Goal: Task Accomplishment & Management: Use online tool/utility

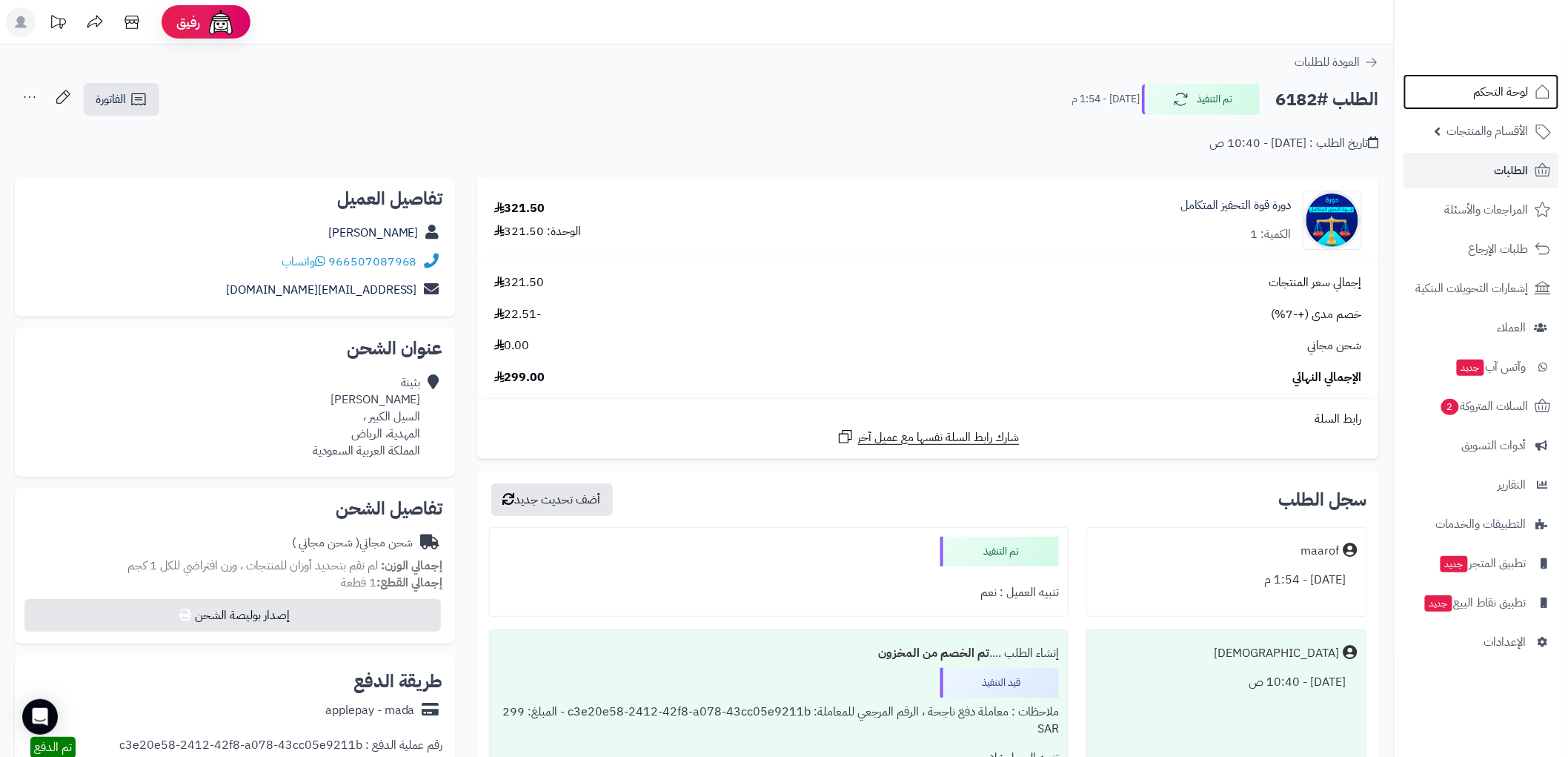
click at [1514, 104] on link "لوحة التحكم" at bounding box center [1482, 92] width 156 height 36
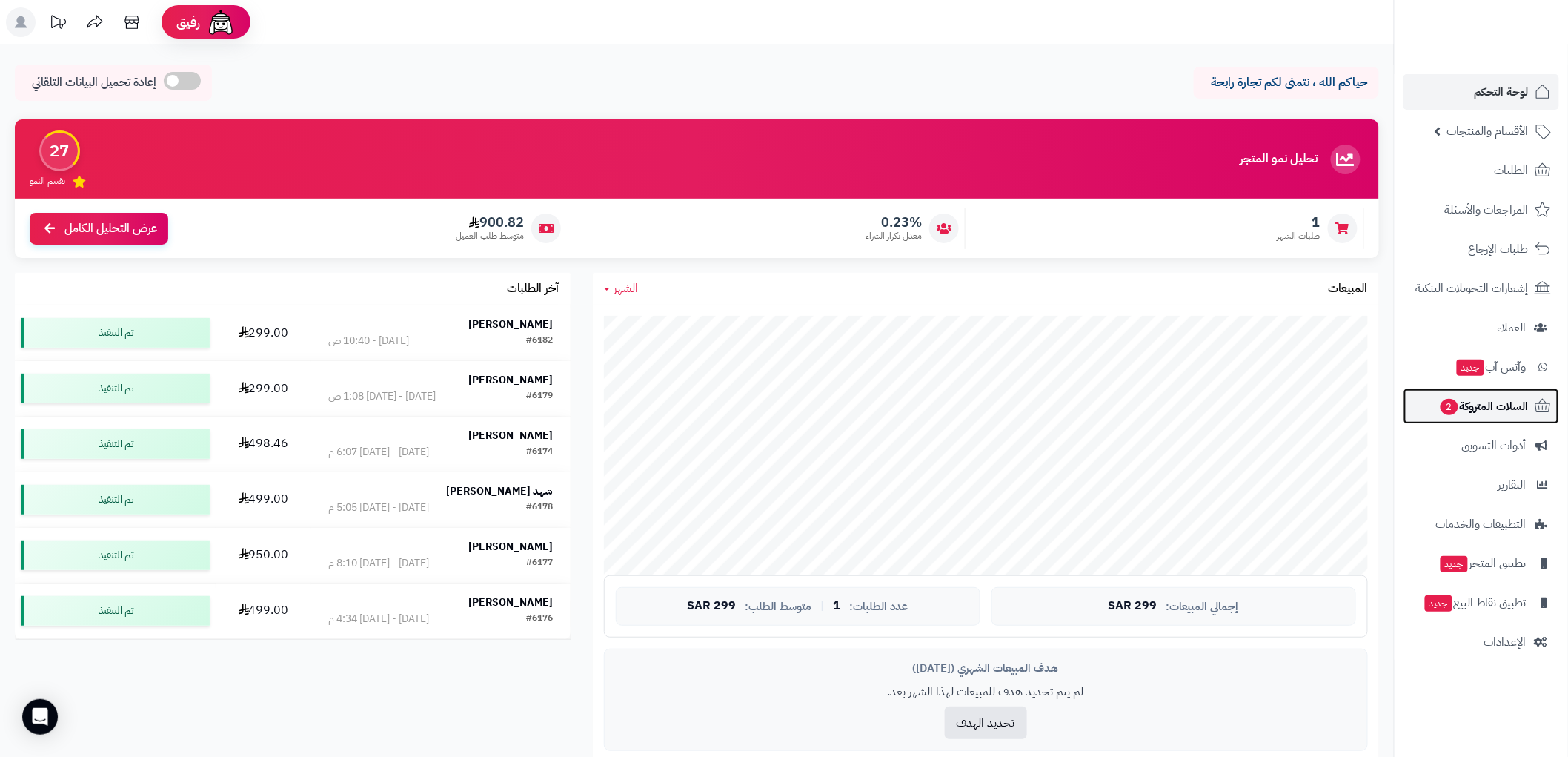
click at [1502, 399] on span "السلات المتروكة 2" at bounding box center [1484, 406] width 90 height 21
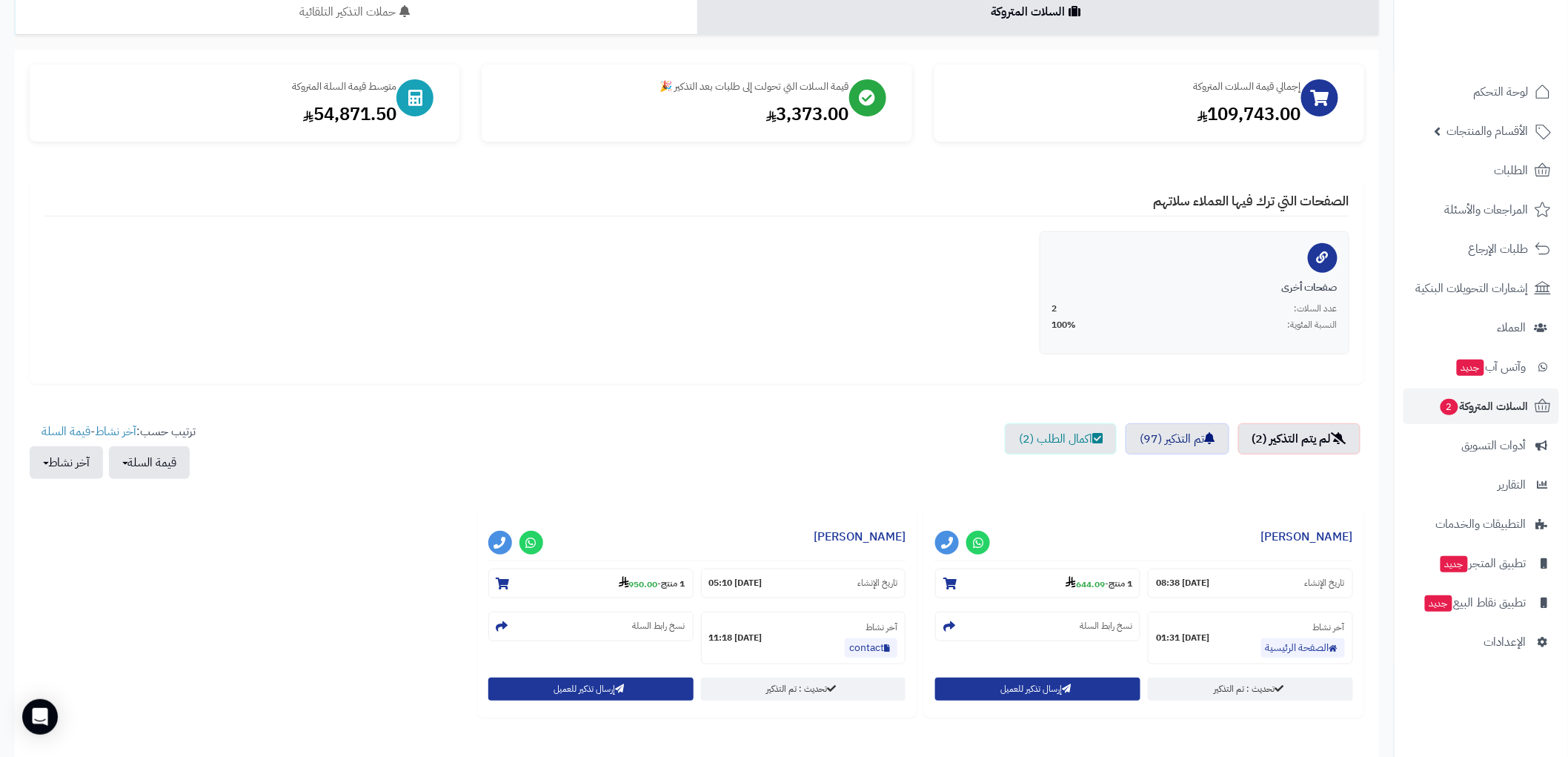
scroll to position [238, 0]
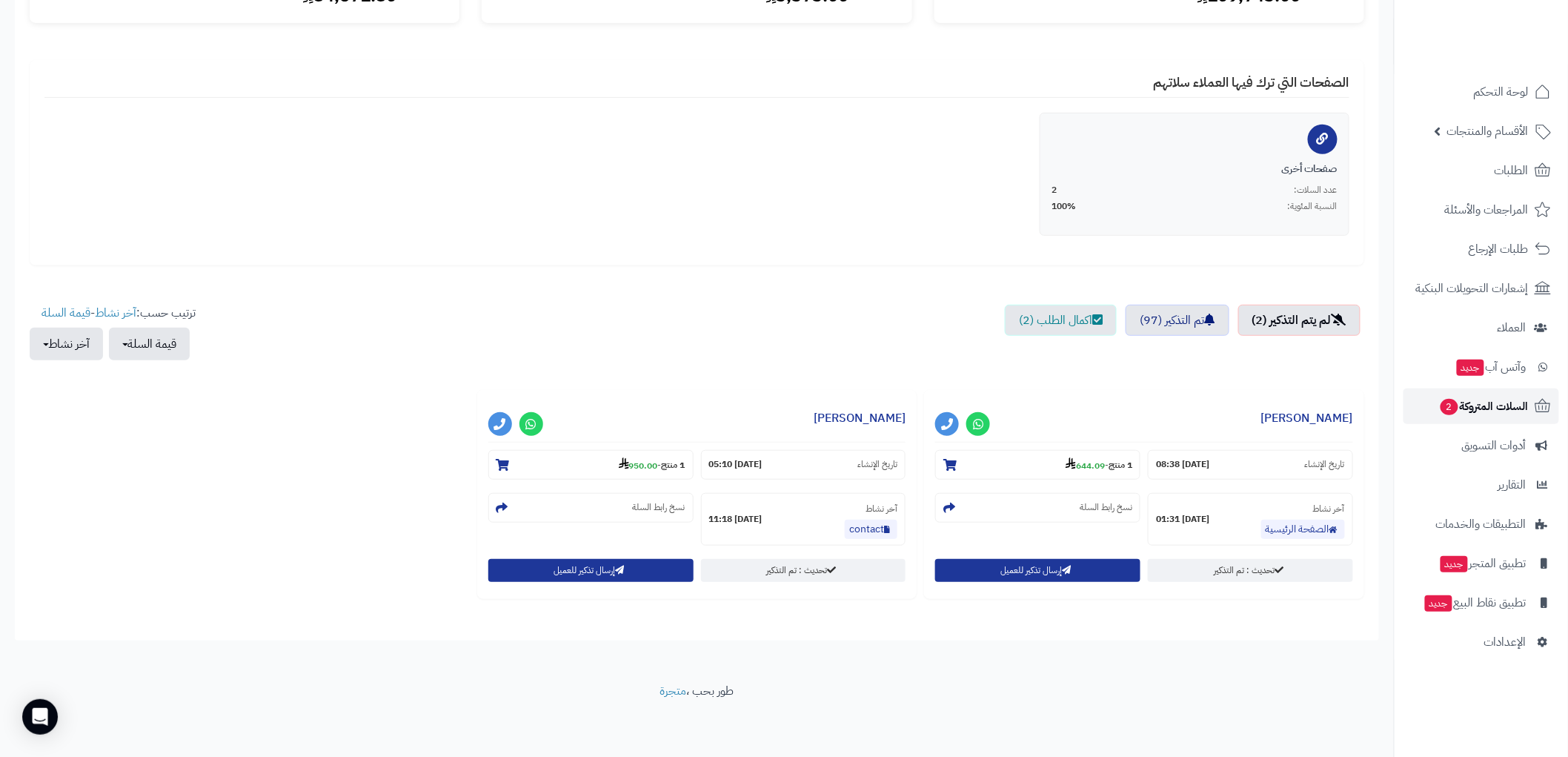
click at [1516, 401] on span "السلات المتروكة 2" at bounding box center [1484, 406] width 90 height 21
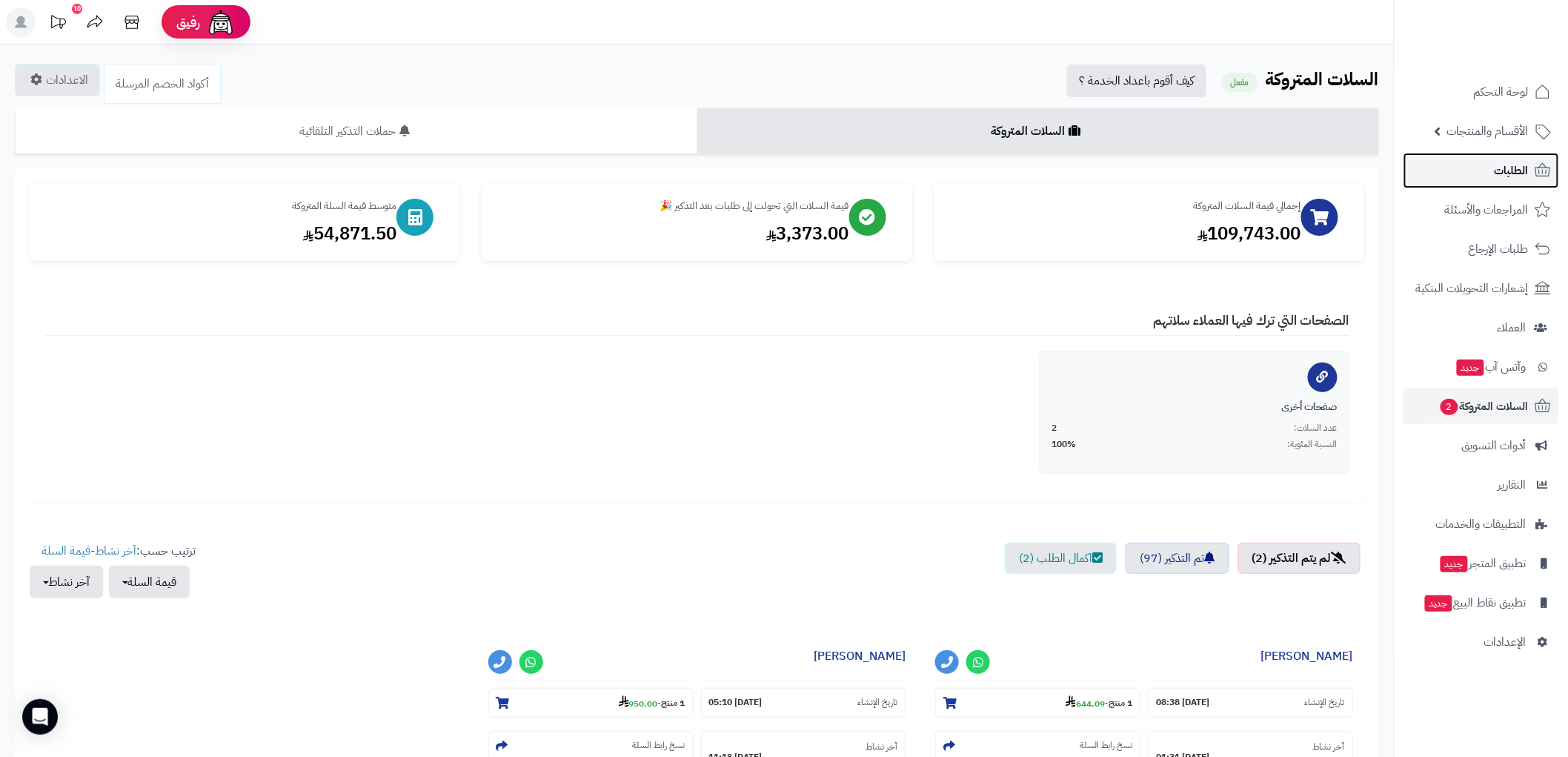
click at [1493, 174] on link "الطلبات" at bounding box center [1482, 170] width 156 height 36
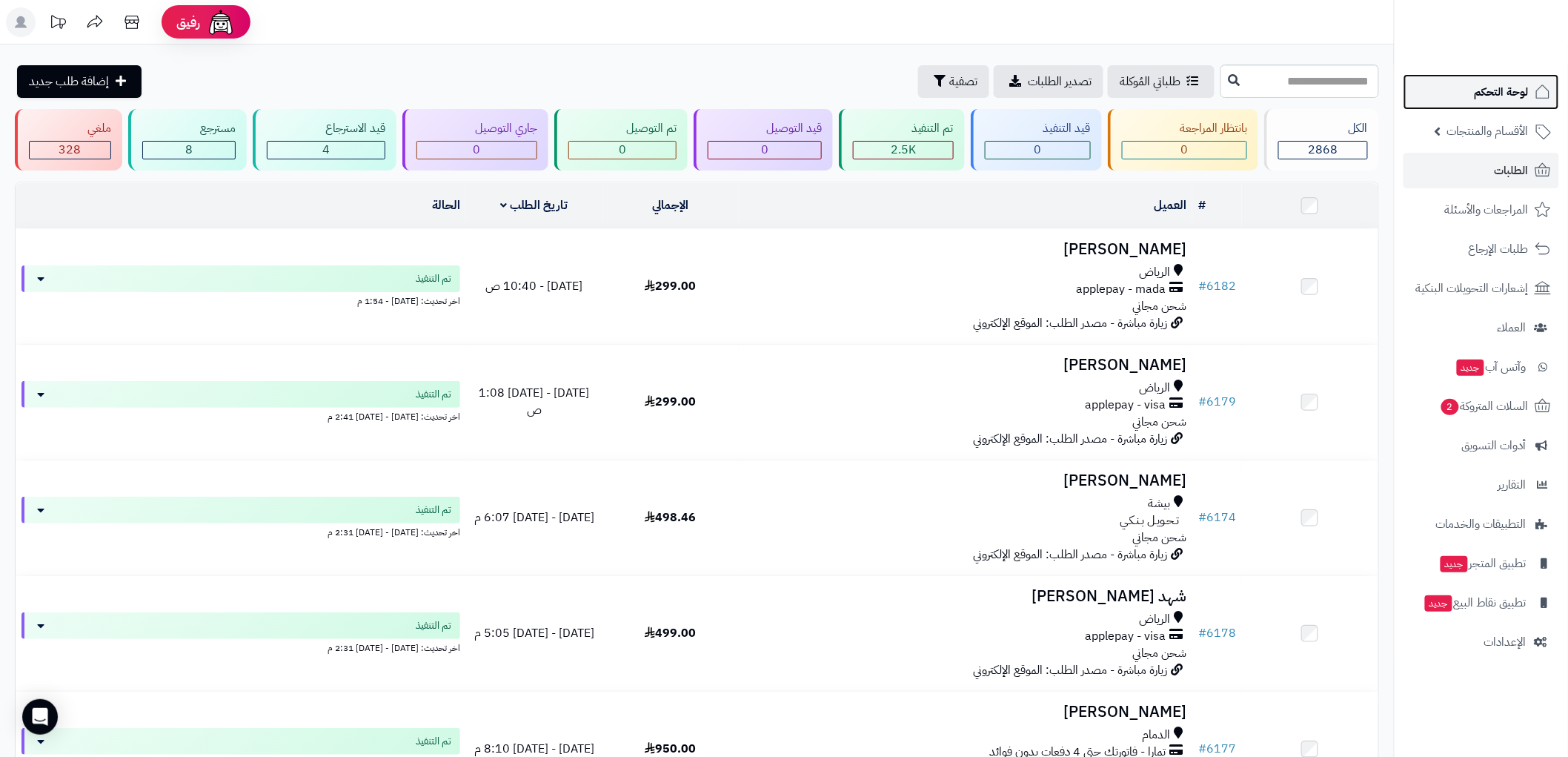
click at [1538, 83] on icon at bounding box center [1543, 92] width 18 height 18
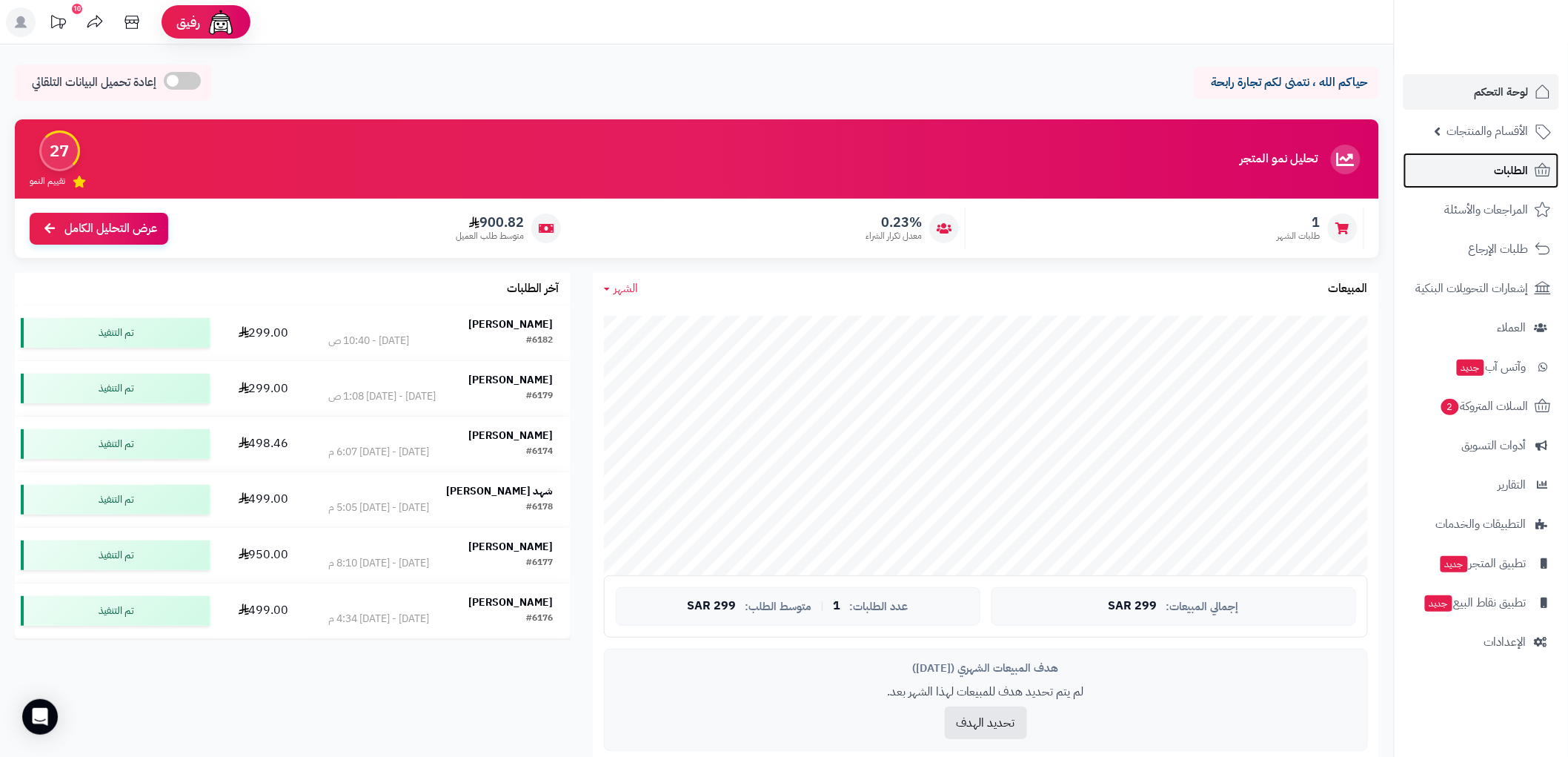
click at [1514, 170] on span "الطلبات" at bounding box center [1512, 170] width 34 height 21
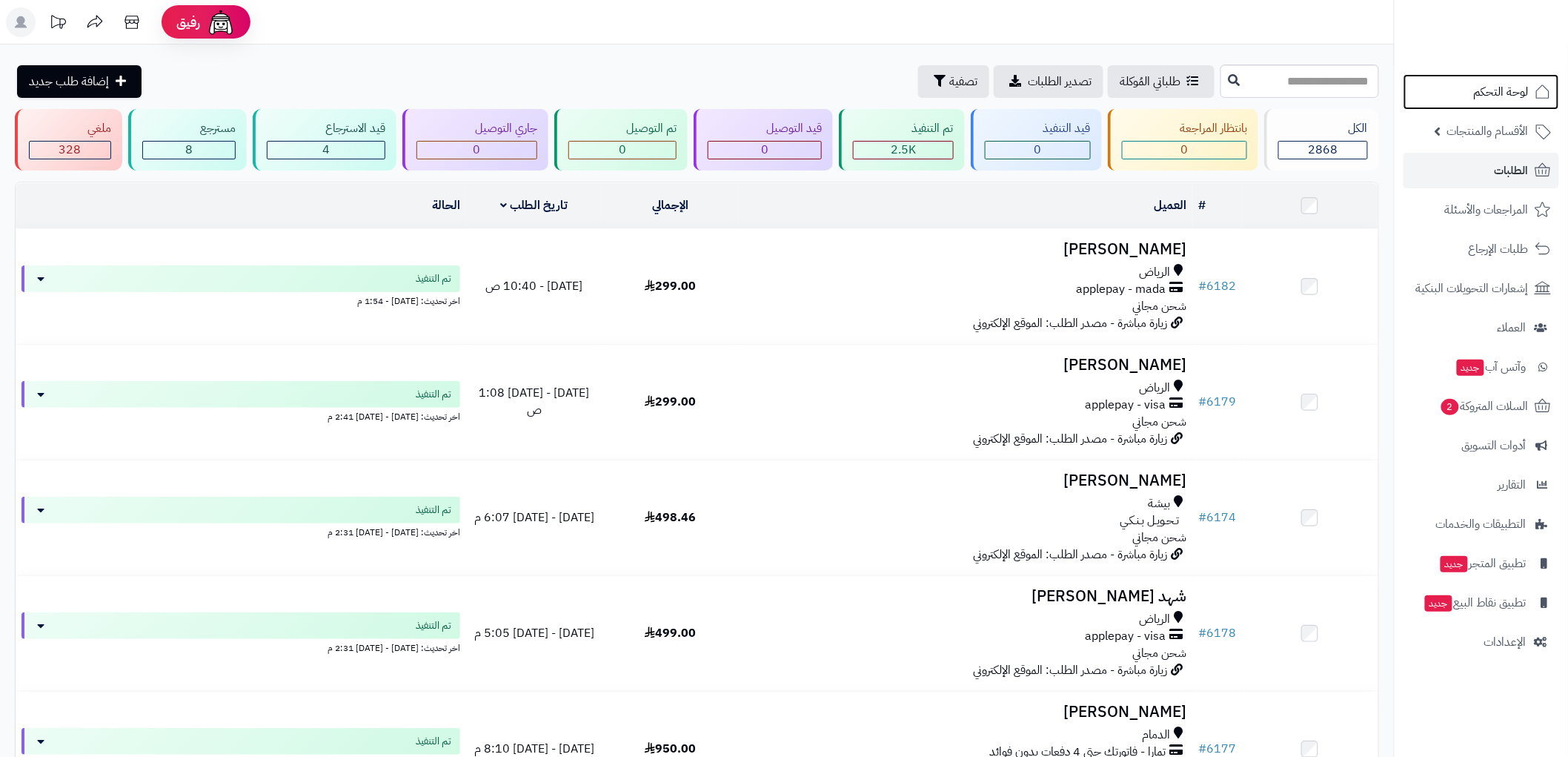
click at [1518, 98] on span "لوحة التحكم" at bounding box center [1501, 92] width 55 height 21
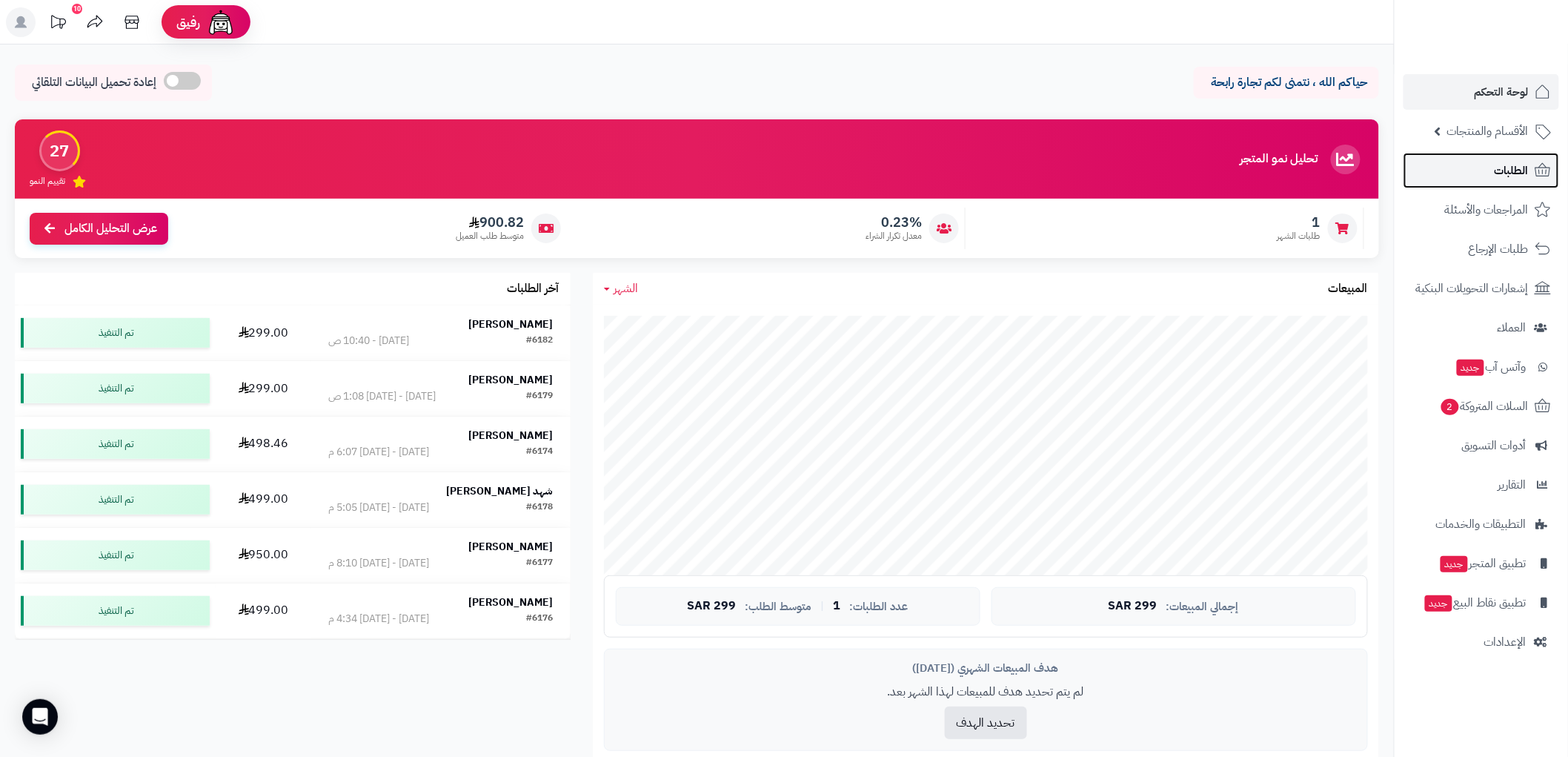
click at [1488, 178] on link "الطلبات" at bounding box center [1482, 170] width 156 height 36
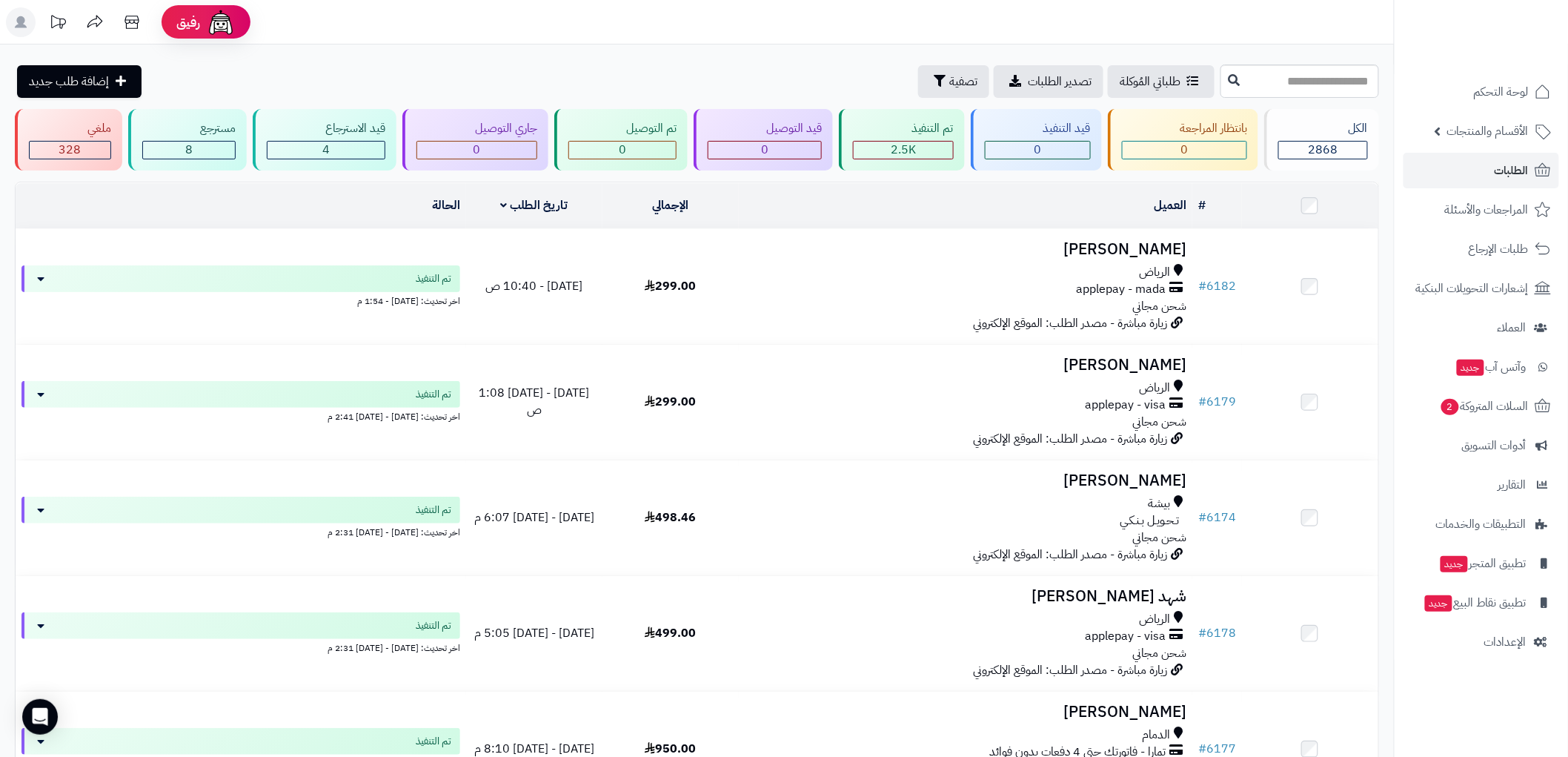
click at [1505, 70] on nav "لوحة التحكم الأقسام والمنتجات المنتجات الأقسام الماركات مواصفات المنتجات مواصفا…" at bounding box center [1481, 397] width 174 height 757
click at [1507, 83] on span "لوحة التحكم" at bounding box center [1501, 92] width 54 height 21
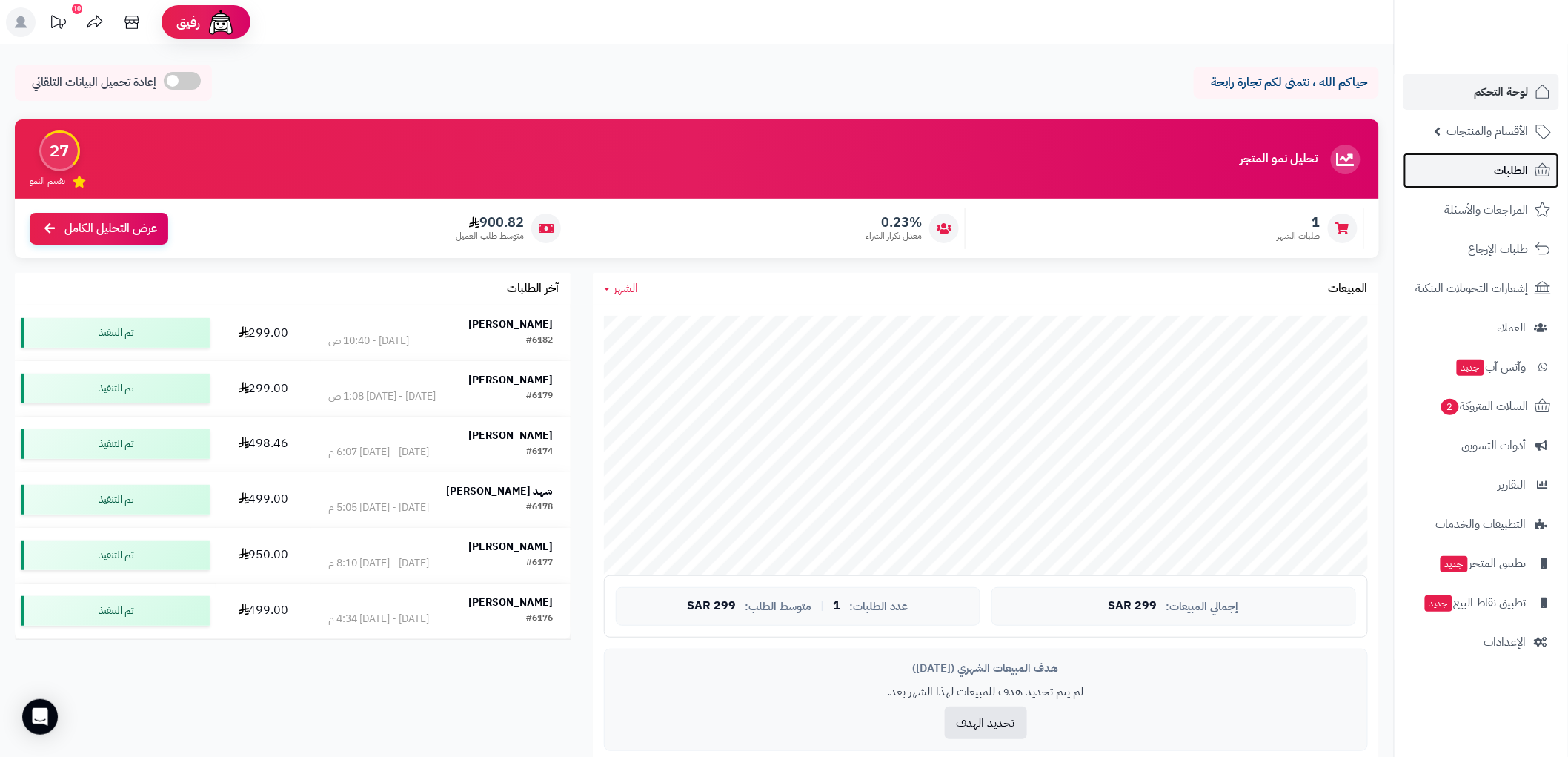
click at [1517, 158] on link "الطلبات" at bounding box center [1482, 170] width 156 height 36
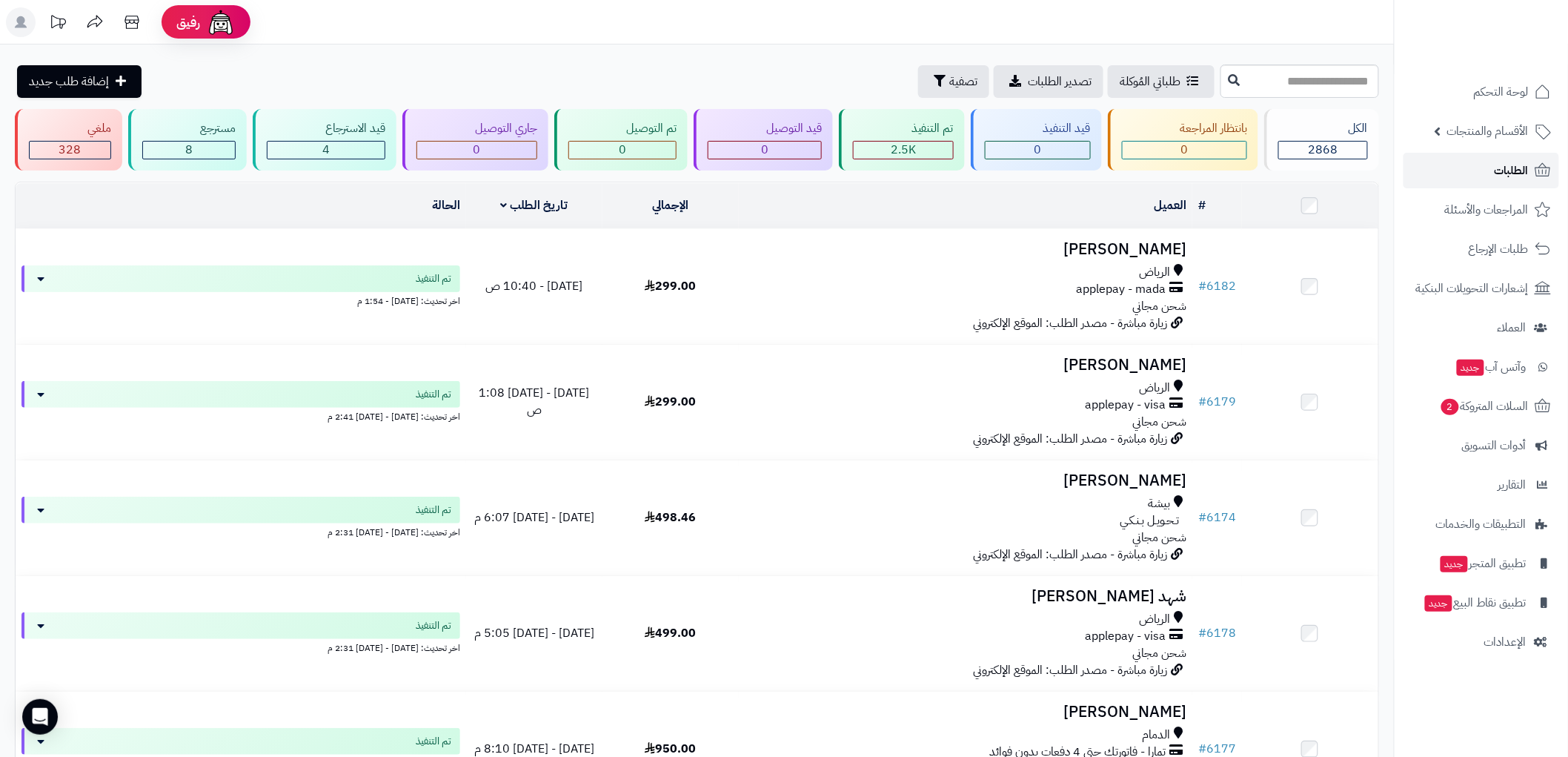
click at [1496, 168] on span "الطلبات" at bounding box center [1512, 170] width 34 height 21
click at [1488, 398] on span "السلات المتروكة 2" at bounding box center [1484, 406] width 90 height 21
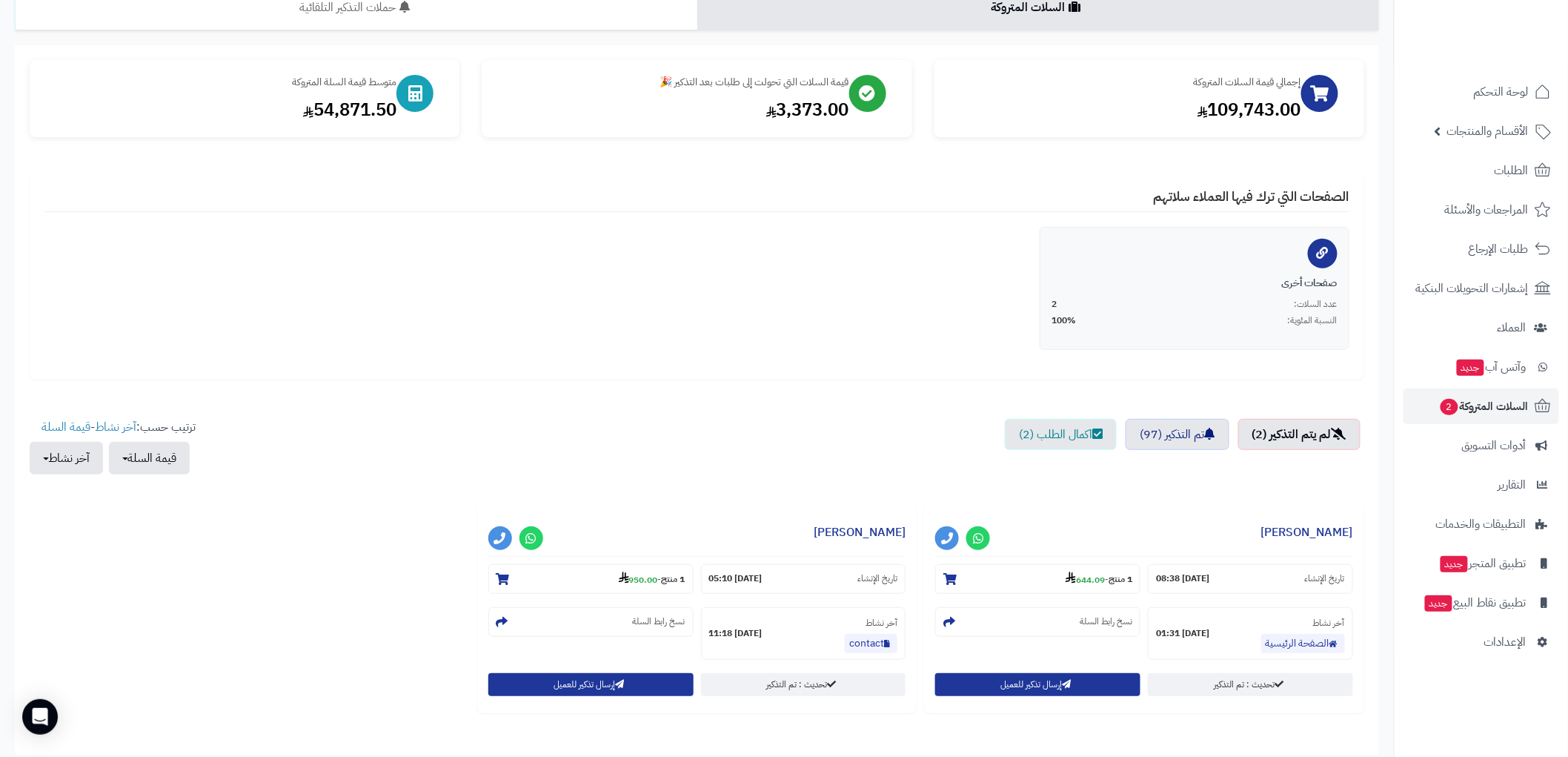
scroll to position [164, 0]
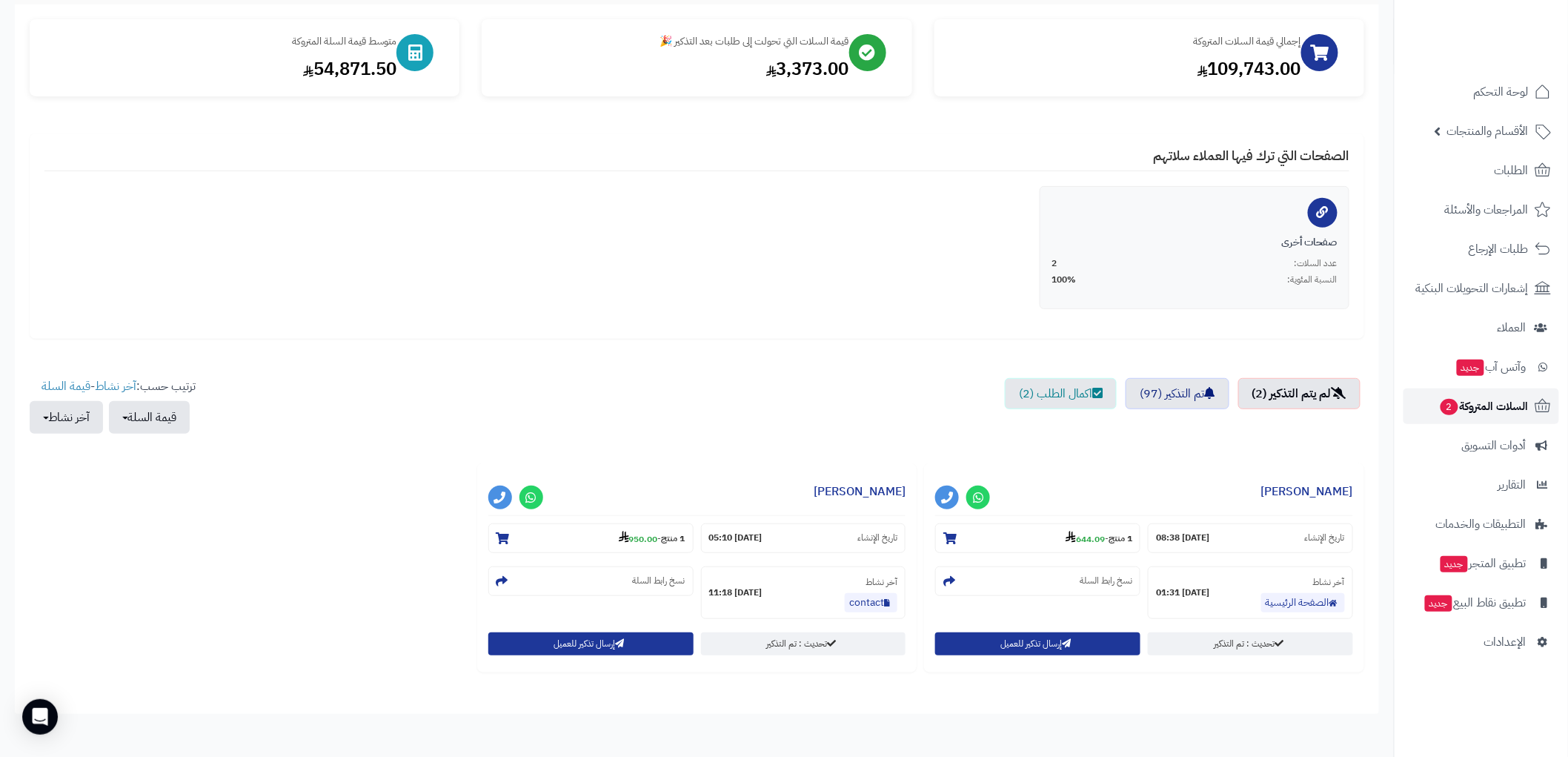
click at [1508, 405] on span "السلات المتروكة 2" at bounding box center [1484, 406] width 90 height 21
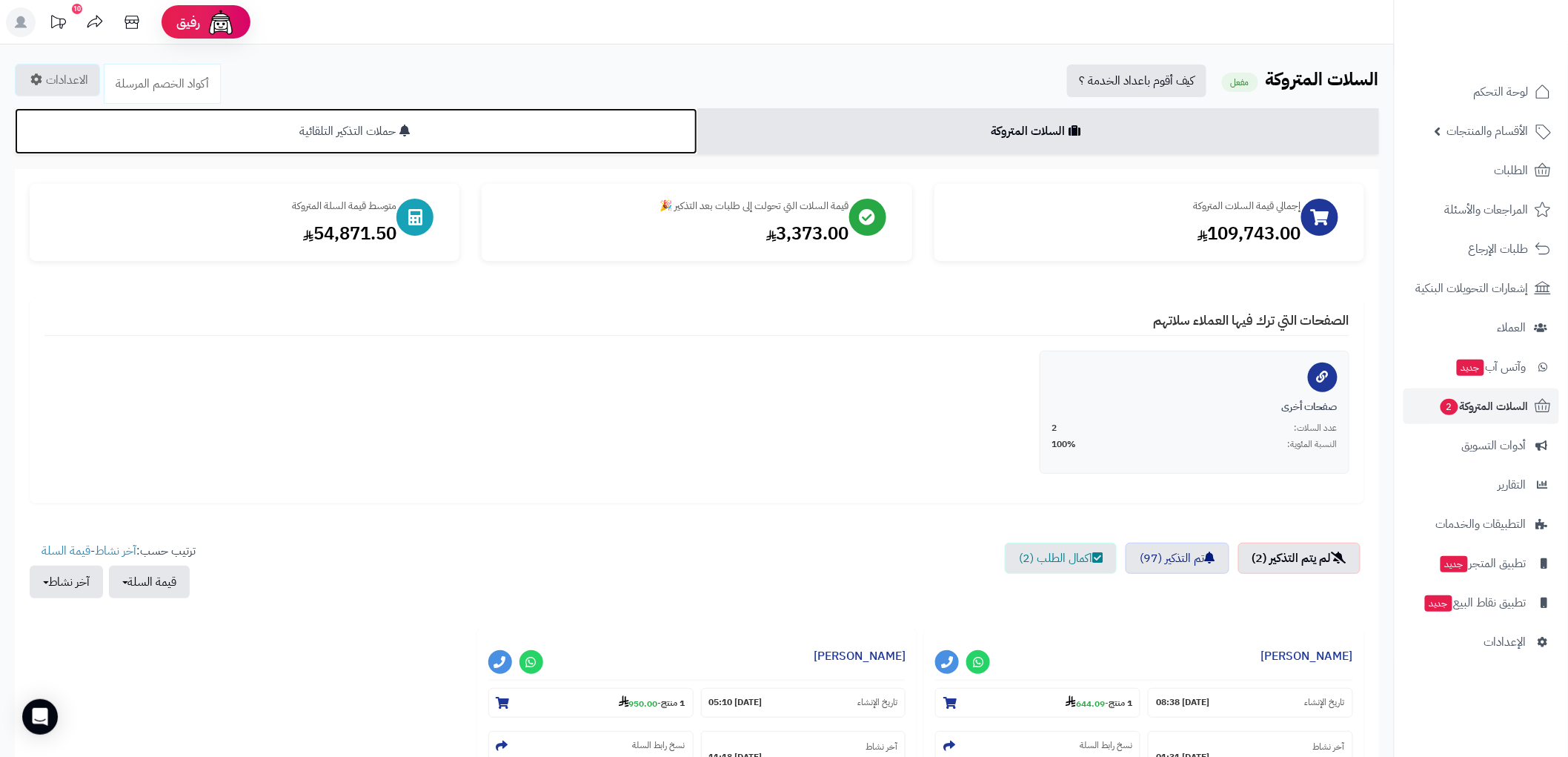
click at [605, 132] on link "حملات التذكير التلقائية" at bounding box center [355, 131] width 683 height 46
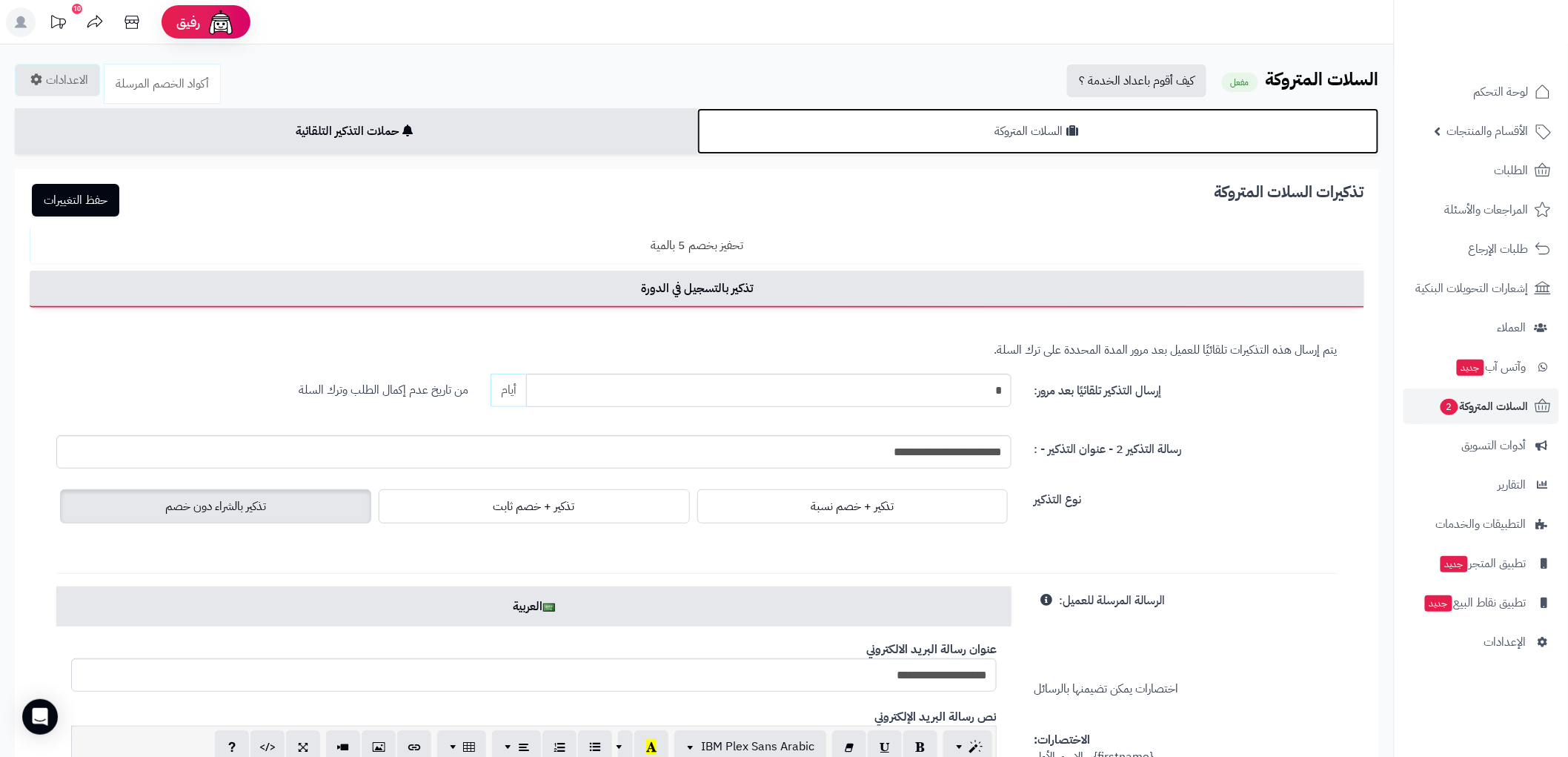
click at [1065, 129] on link "السلات المتروكة" at bounding box center [1038, 131] width 683 height 46
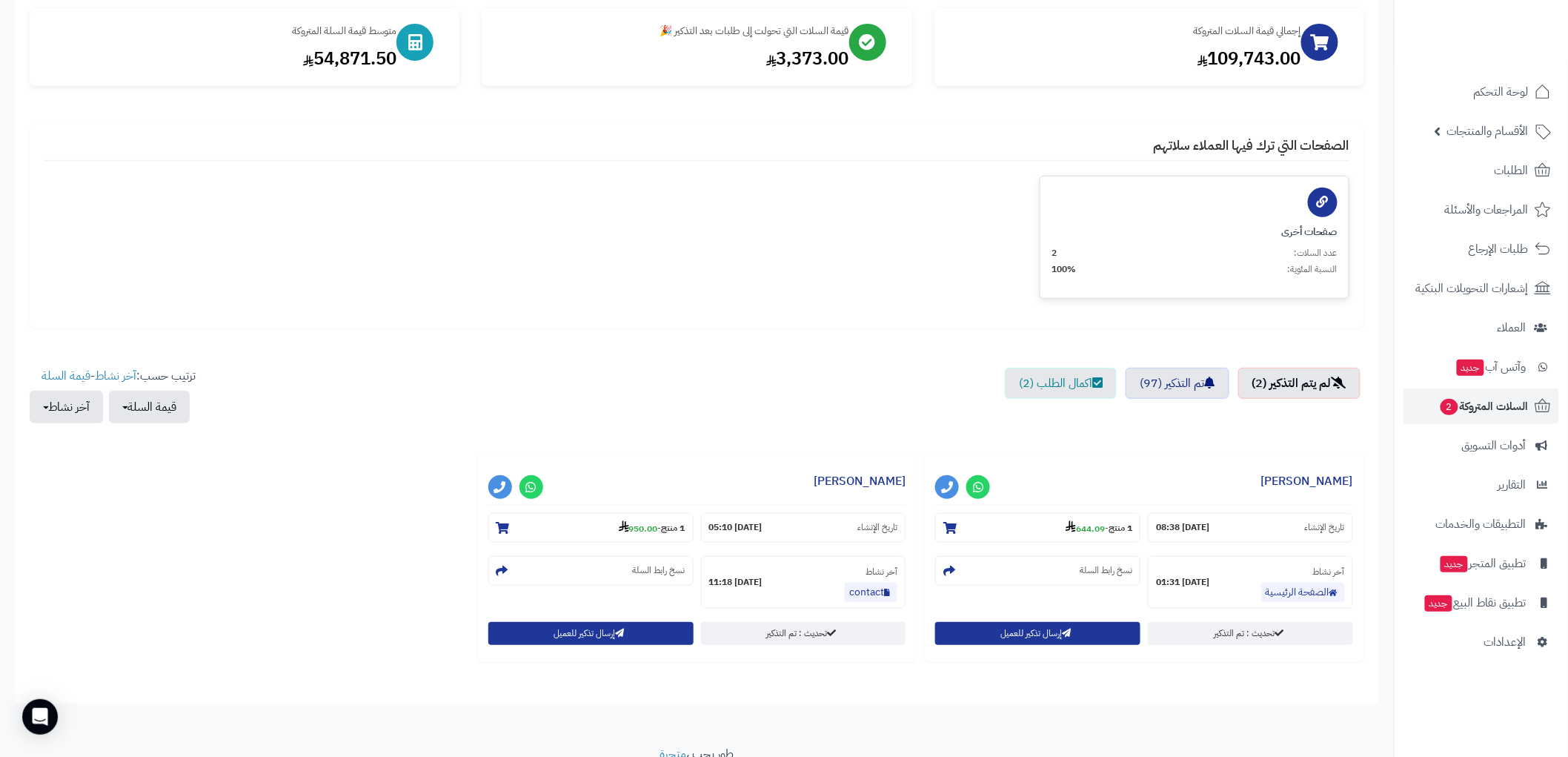
scroll to position [238, 0]
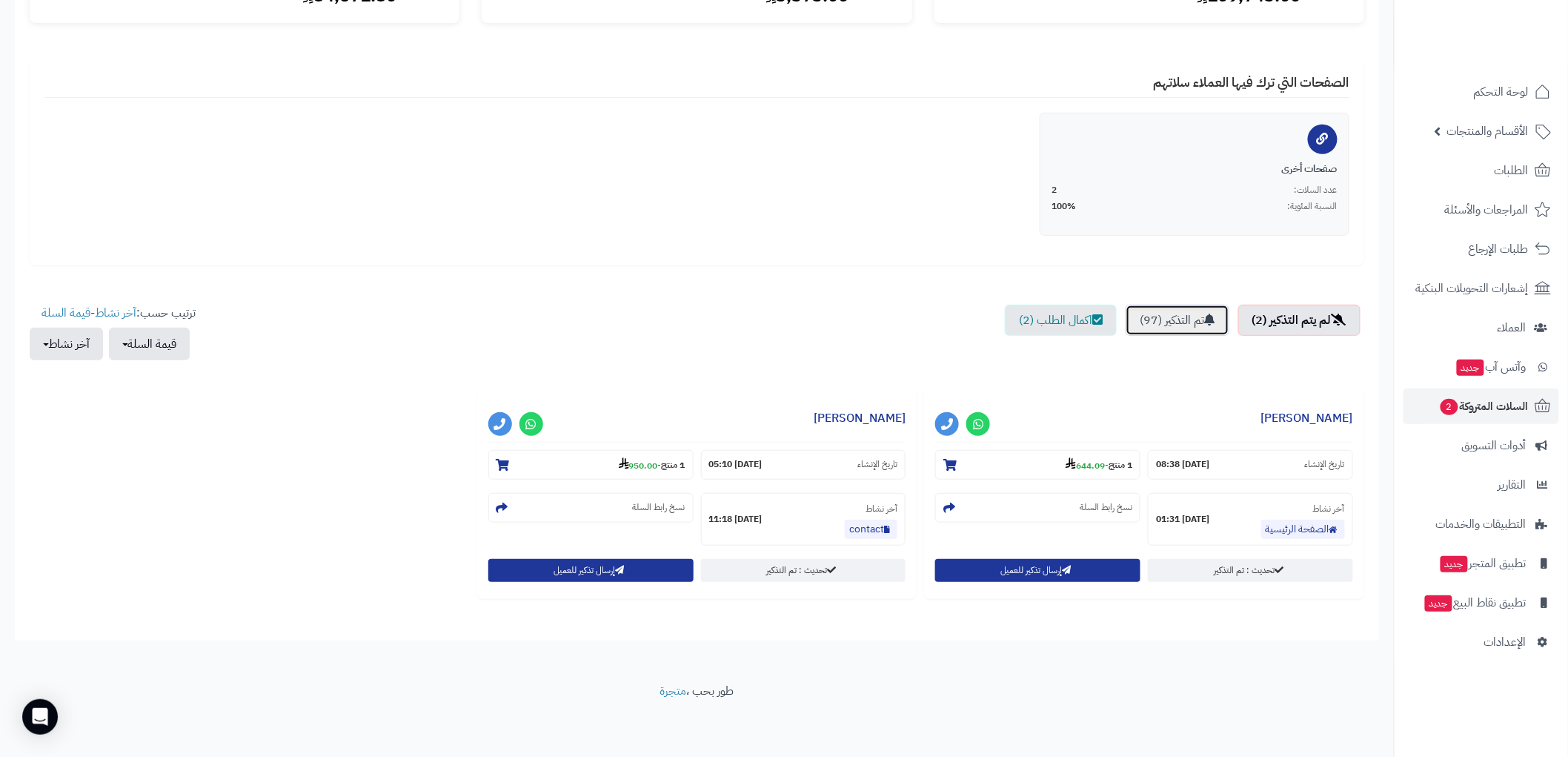
click at [1186, 313] on link "تم التذكير (97)" at bounding box center [1177, 320] width 104 height 31
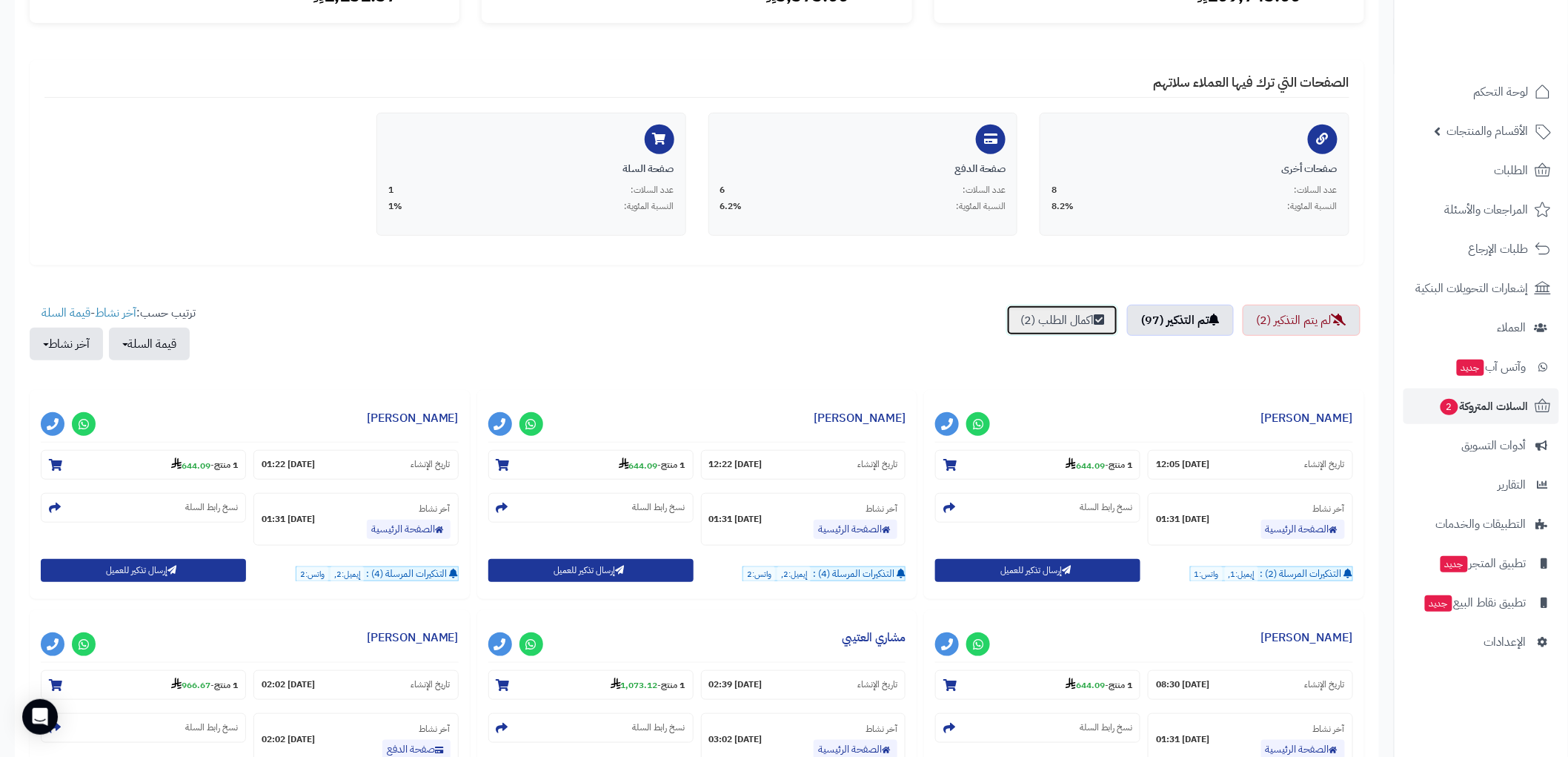
click at [1071, 315] on link "اكمال الطلب (2)" at bounding box center [1062, 320] width 112 height 31
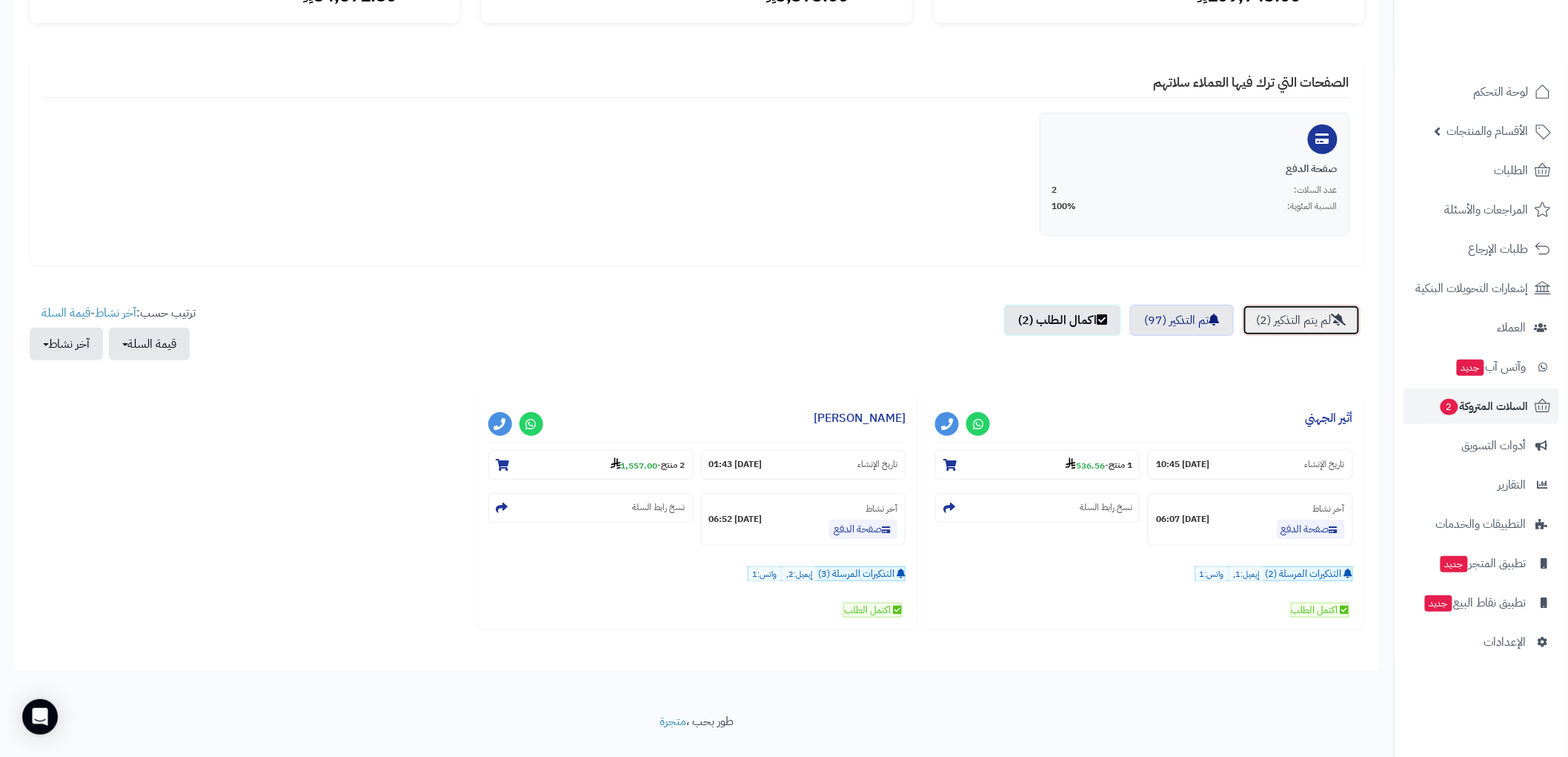
click at [1291, 323] on link "لم يتم التذكير (2)" at bounding box center [1302, 320] width 118 height 31
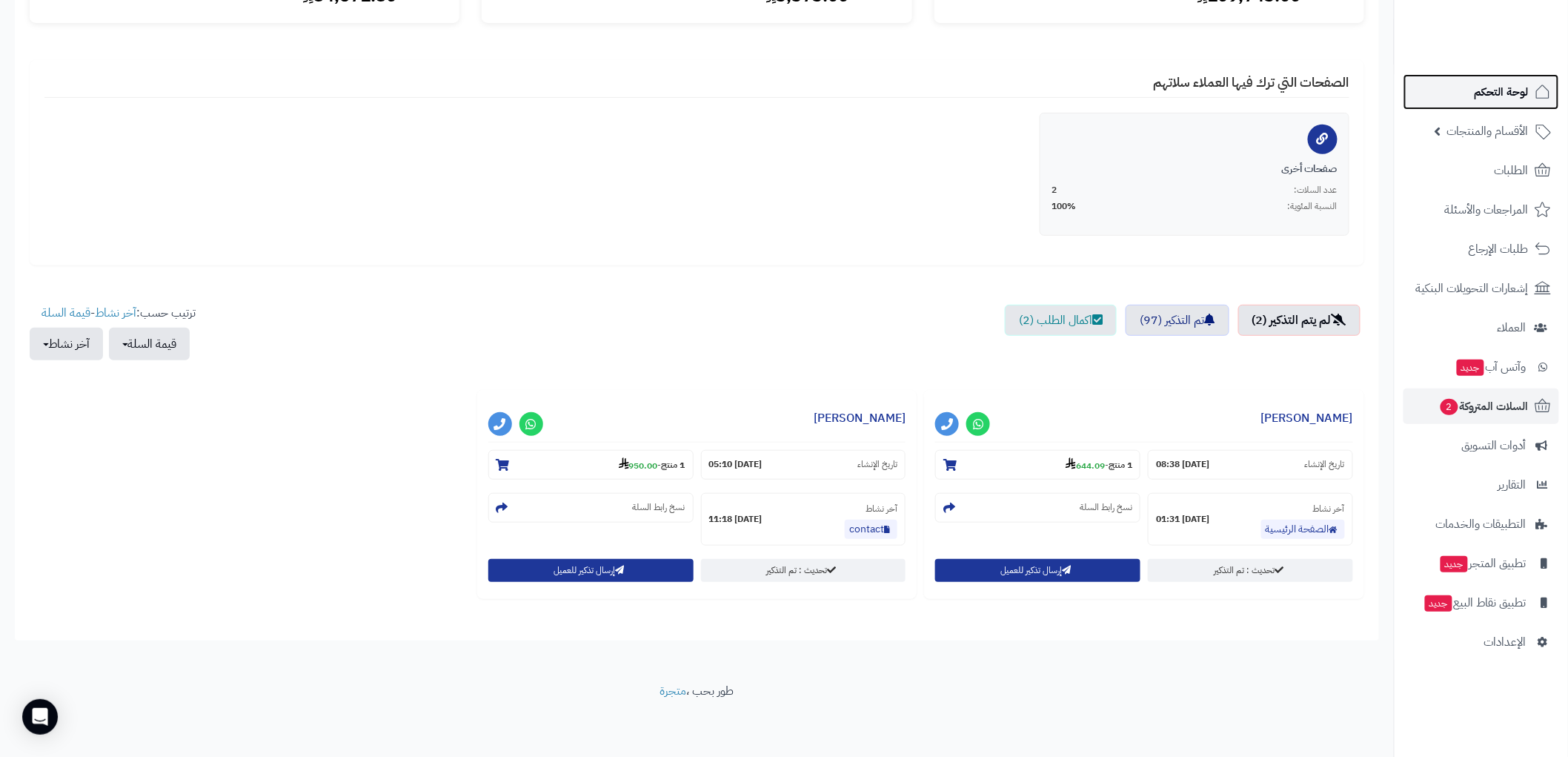
click at [1490, 97] on span "لوحة التحكم" at bounding box center [1501, 92] width 54 height 21
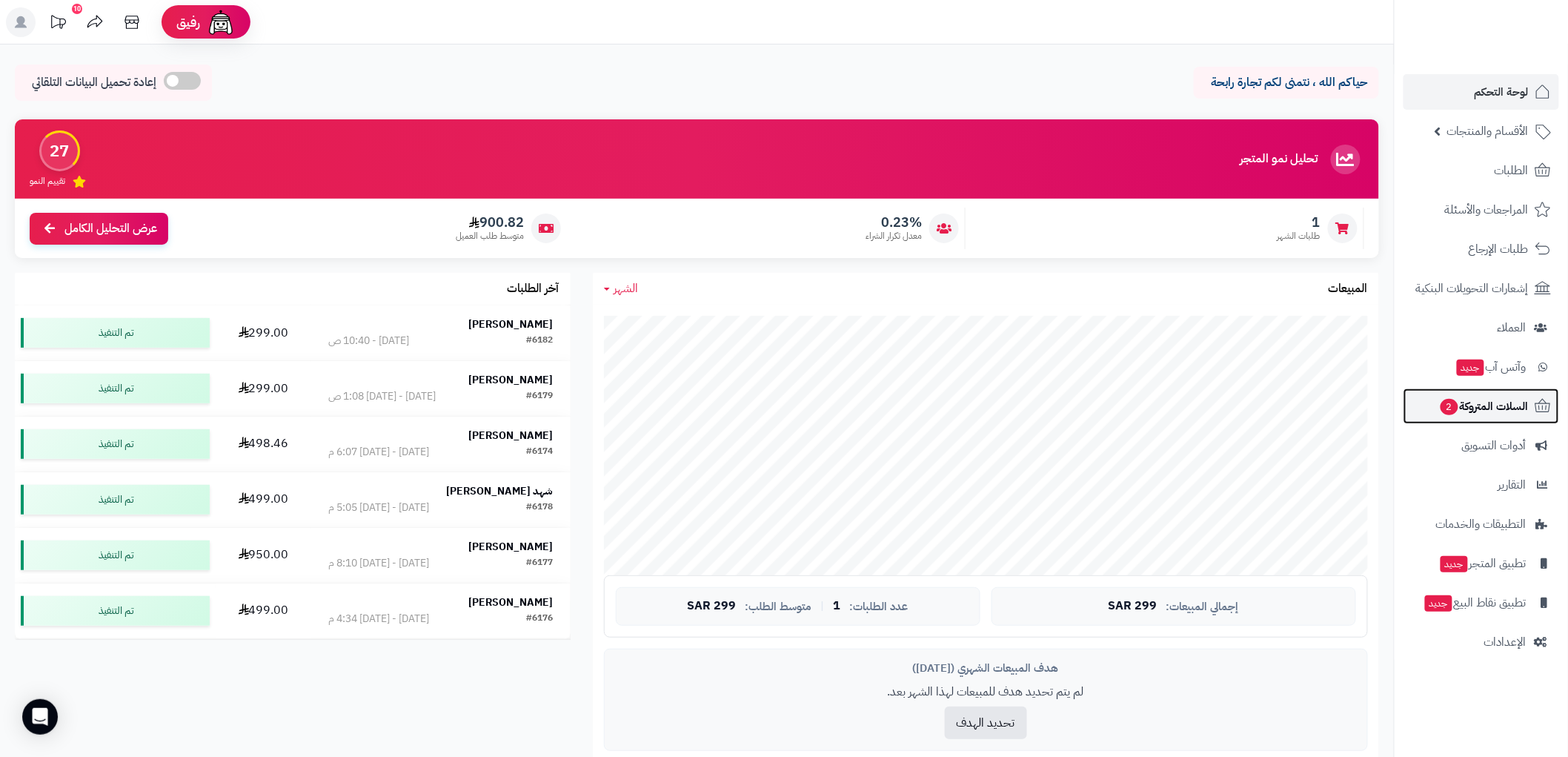
click at [1512, 402] on span "السلات المتروكة 2" at bounding box center [1484, 406] width 90 height 21
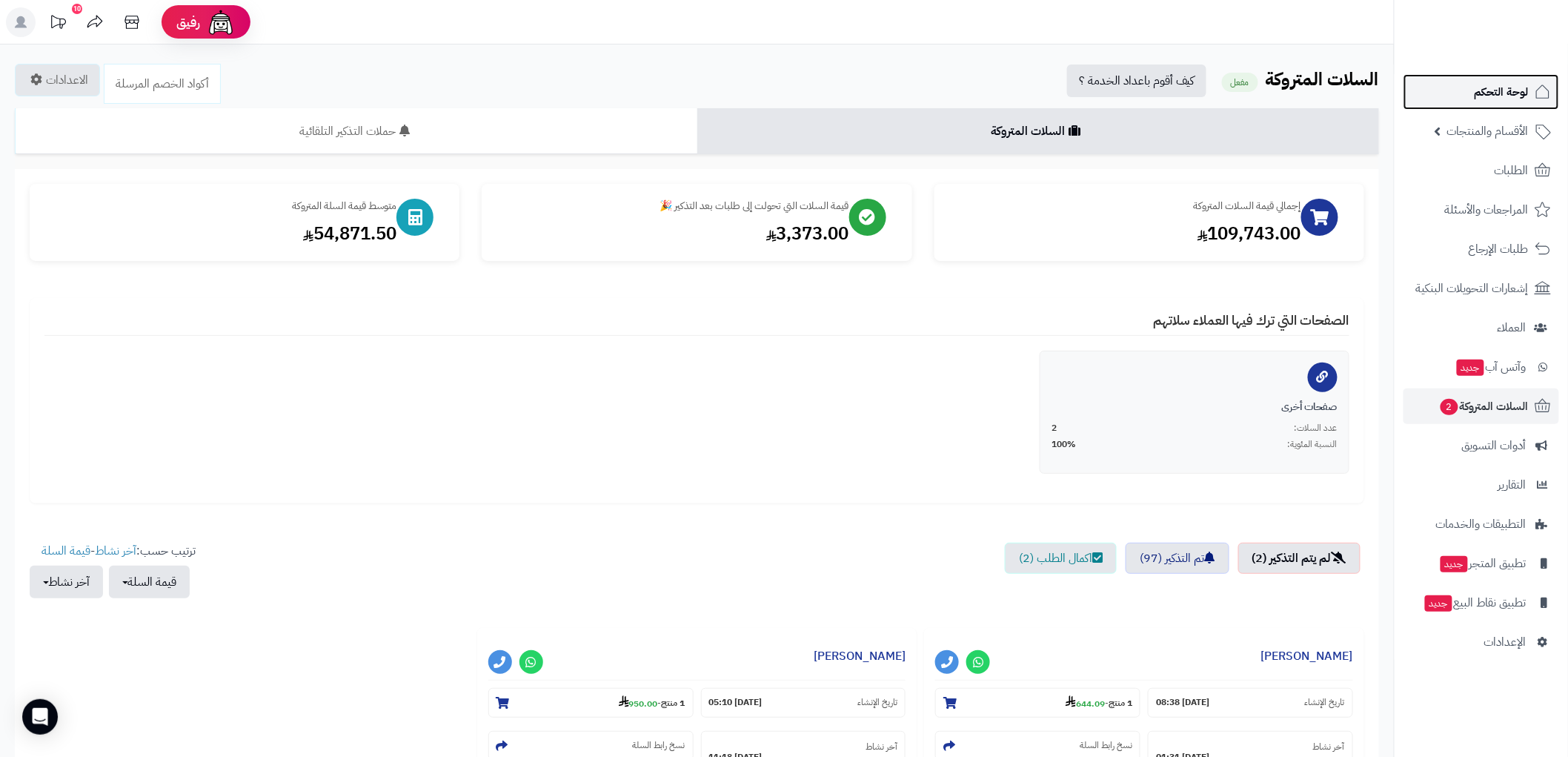
click at [1523, 90] on span "لوحة التحكم" at bounding box center [1501, 92] width 54 height 21
